Goal: Find specific page/section: Find specific page/section

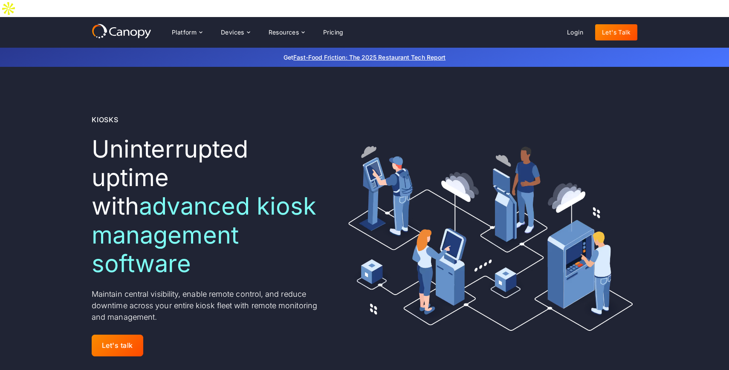
click at [118, 342] on div "Let's talk" at bounding box center [117, 346] width 31 height 8
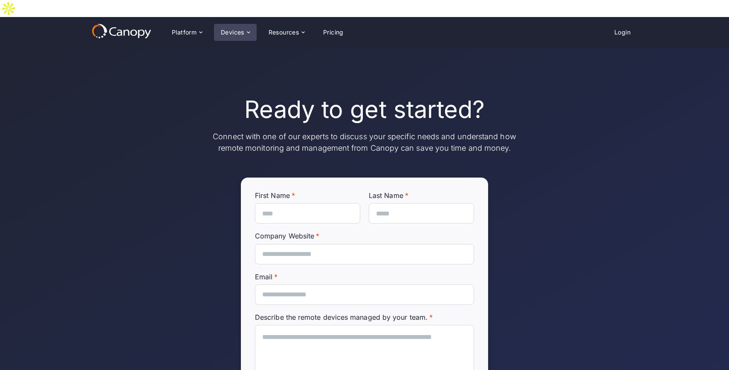
click at [232, 29] on div "Devices" at bounding box center [232, 32] width 23 height 6
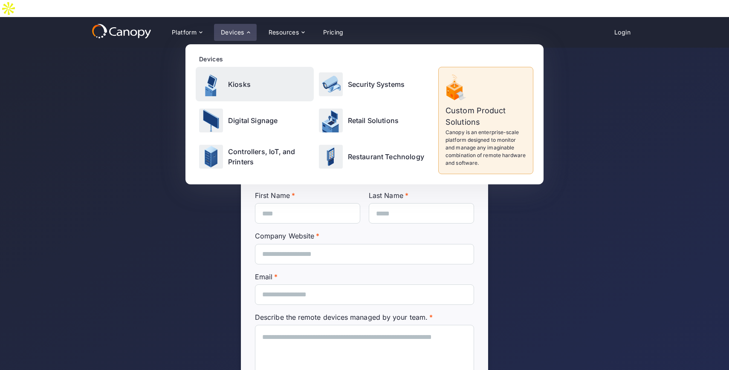
click at [229, 79] on p "Kiosks" at bounding box center [239, 84] width 23 height 10
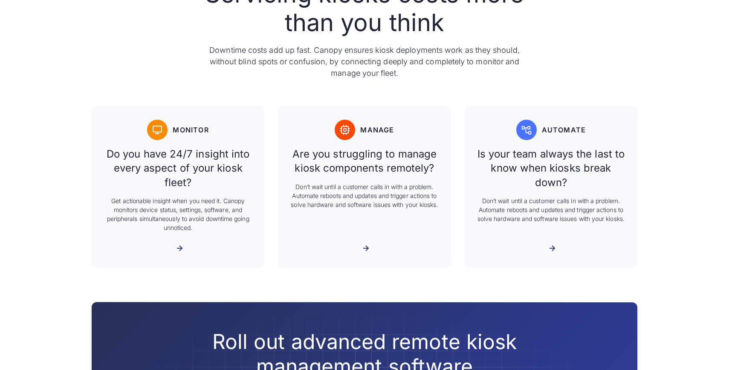
scroll to position [461, 0]
